Goal: Navigation & Orientation: Find specific page/section

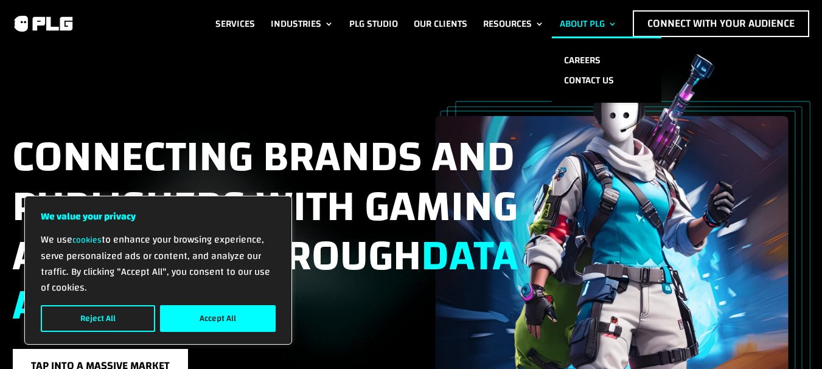
click at [560, 25] on link "About PLG" at bounding box center [588, 23] width 57 height 27
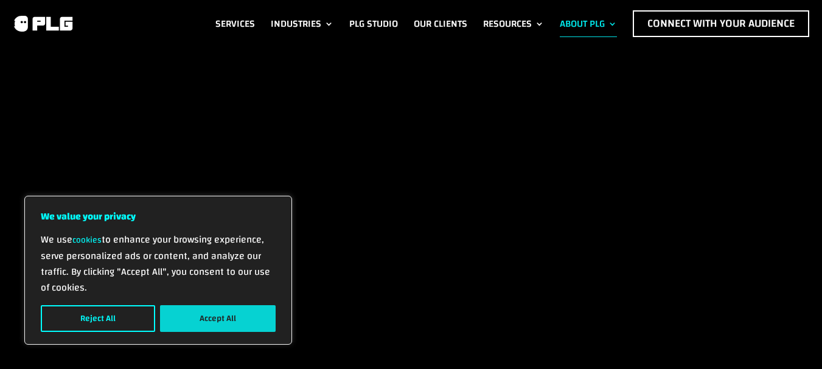
click at [191, 312] on button "Accept All" at bounding box center [218, 318] width 116 height 27
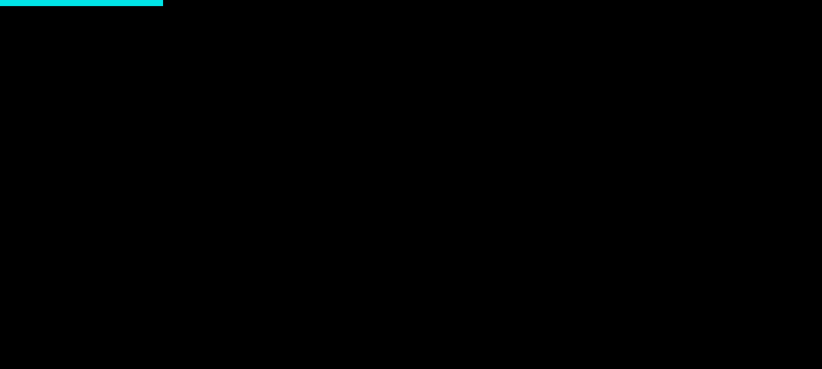
scroll to position [743, 0]
